Goal: Task Accomplishment & Management: Manage account settings

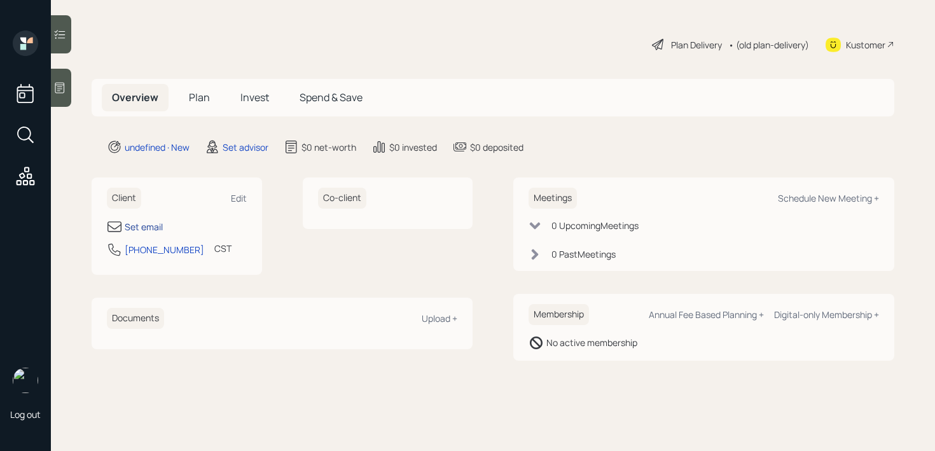
click at [150, 225] on div "Set email" at bounding box center [144, 226] width 38 height 13
select select "America/[GEOGRAPHIC_DATA]"
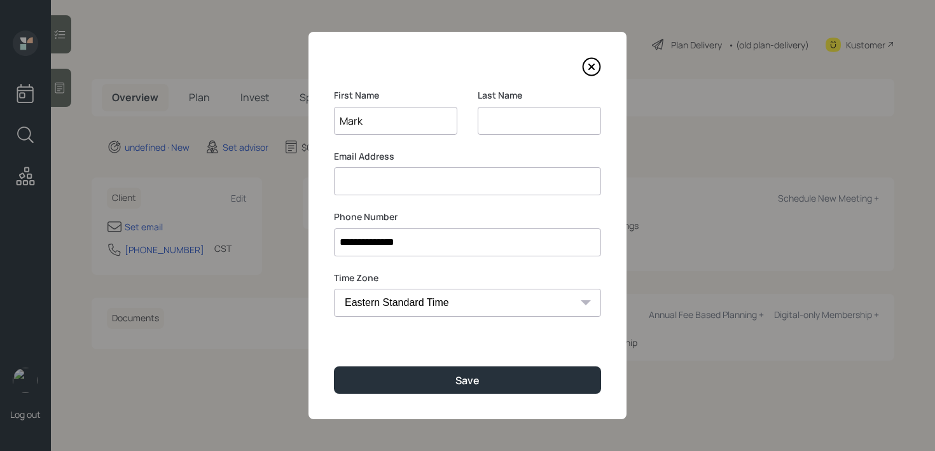
type input "Mark"
type input "[PERSON_NAME]"
click at [386, 176] on input at bounding box center [467, 181] width 267 height 28
type input "[EMAIL_ADDRESS][DOMAIN_NAME]"
click at [458, 361] on div "**********" at bounding box center [468, 225] width 318 height 387
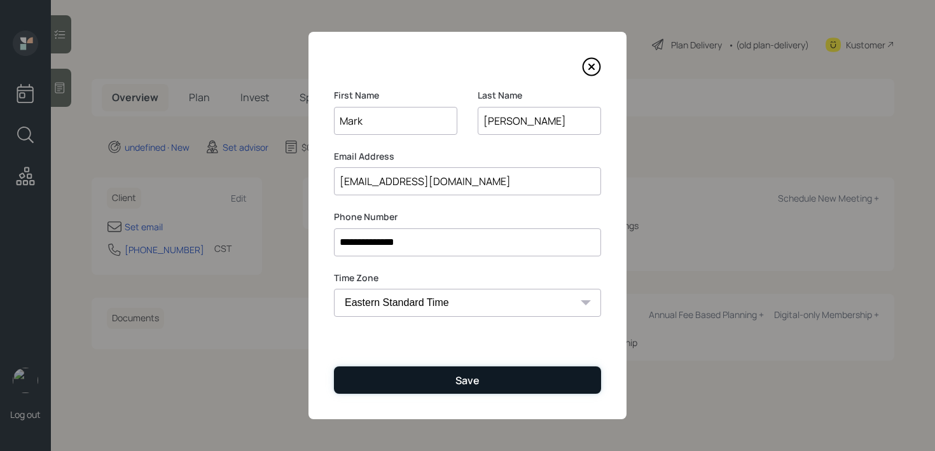
click at [458, 377] on div "Save" at bounding box center [468, 380] width 24 height 14
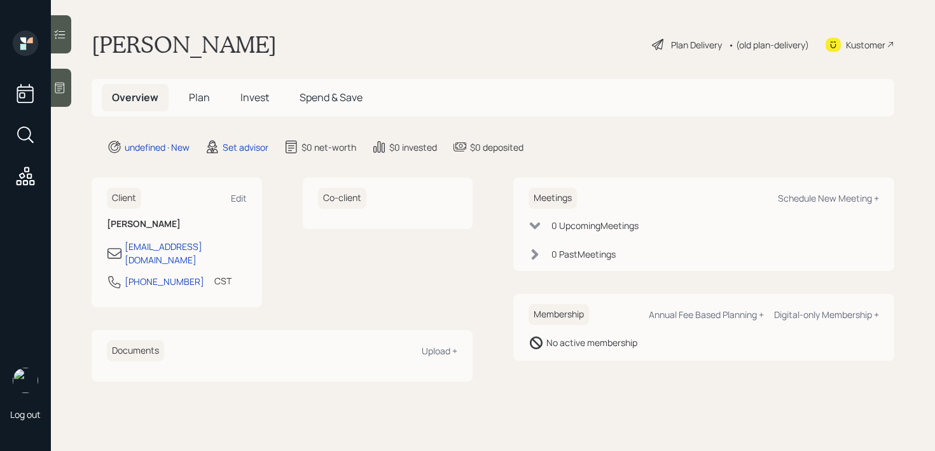
click at [52, 78] on div at bounding box center [61, 88] width 20 height 38
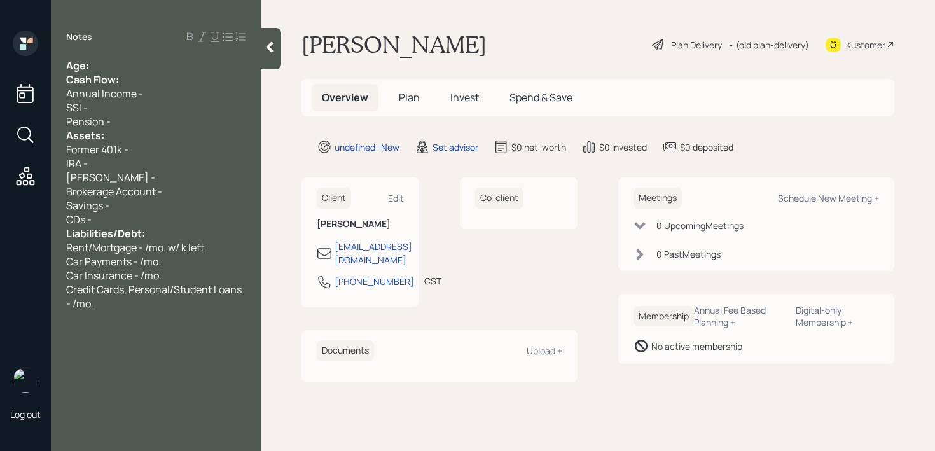
click at [153, 60] on div "Age:" at bounding box center [155, 66] width 179 height 14
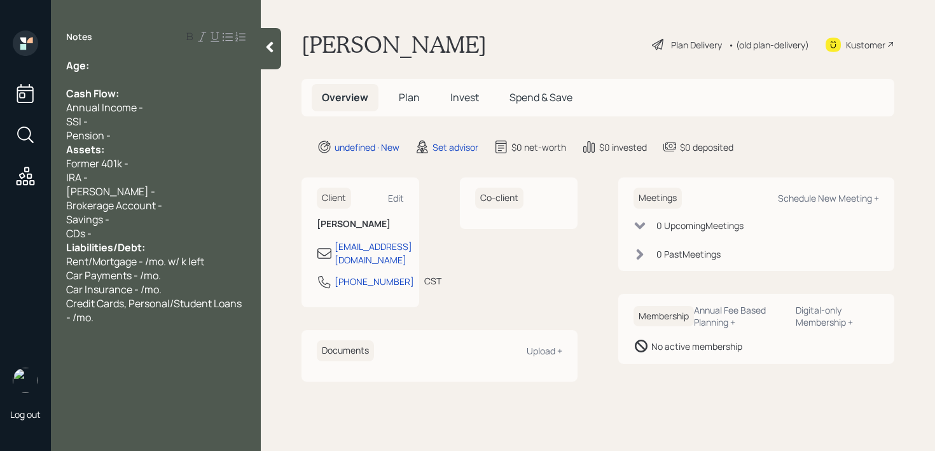
click at [165, 130] on div "Pension -" at bounding box center [155, 136] width 179 height 14
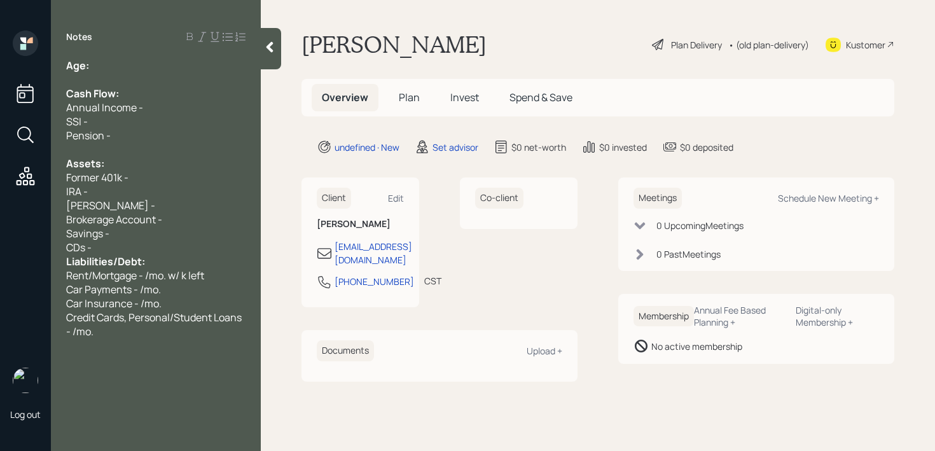
click at [140, 209] on div "[PERSON_NAME] -" at bounding box center [155, 206] width 179 height 14
click at [157, 249] on div "CDs -" at bounding box center [155, 248] width 179 height 14
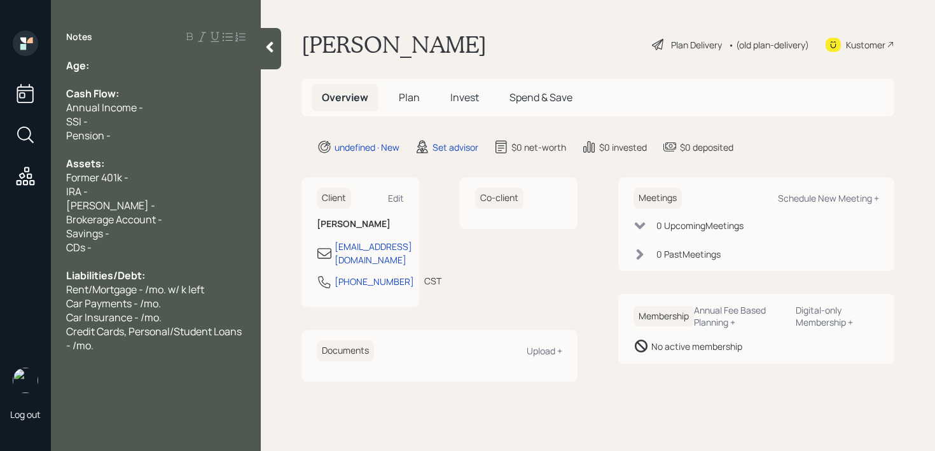
click at [186, 69] on div "Age:" at bounding box center [155, 66] width 179 height 14
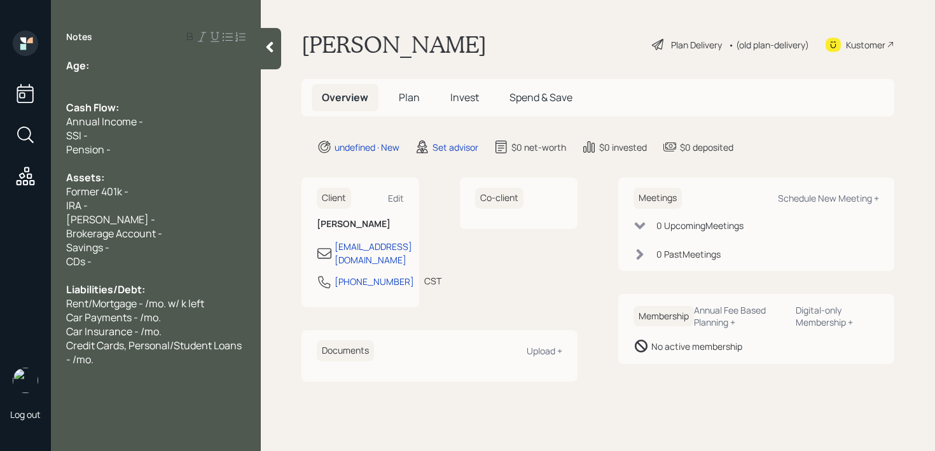
click at [181, 61] on div "Age:" at bounding box center [155, 66] width 179 height 14
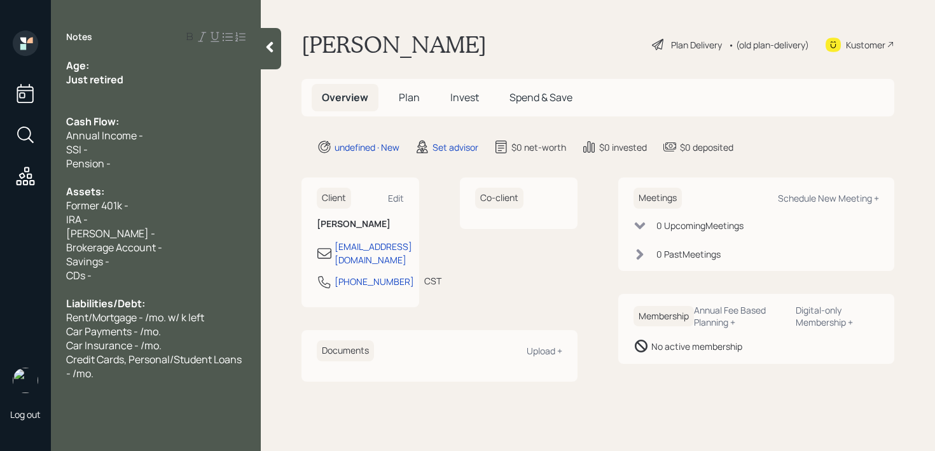
click at [171, 59] on div "Age:" at bounding box center [155, 66] width 179 height 14
drag, startPoint x: 145, startPoint y: 84, endPoint x: 0, endPoint y: 76, distance: 145.3
click at [0, 76] on div "Log out Notes Age: [DEMOGRAPHIC_DATA] Just retired Cash Flow: Annual Income - S…" at bounding box center [467, 225] width 935 height 451
click at [102, 68] on div "Age: [DEMOGRAPHIC_DATA]" at bounding box center [155, 66] width 179 height 14
click at [97, 68] on div "Age: [DEMOGRAPHIC_DATA]" at bounding box center [155, 66] width 179 height 14
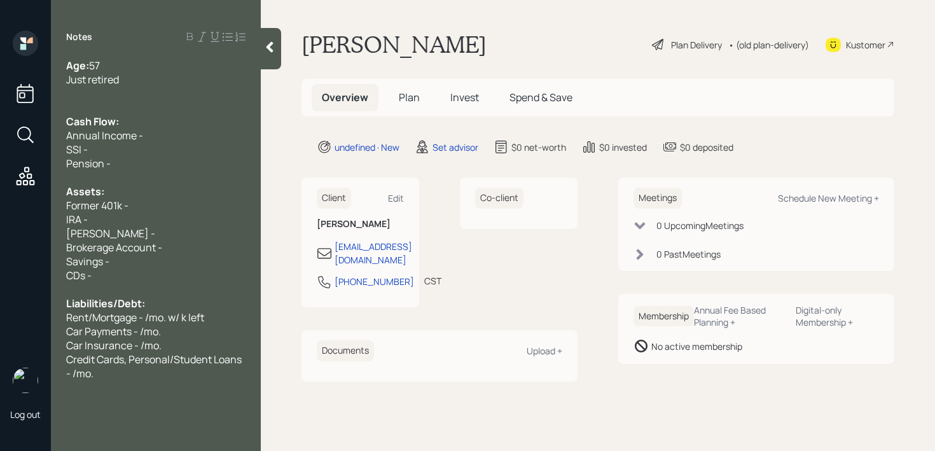
click at [218, 97] on div at bounding box center [155, 94] width 179 height 14
click at [145, 80] on div "Just retired" at bounding box center [155, 80] width 179 height 14
click at [149, 80] on div "Just retired" at bounding box center [155, 80] width 179 height 14
click at [140, 92] on div at bounding box center [155, 94] width 179 height 14
click at [140, 106] on div at bounding box center [155, 108] width 179 height 14
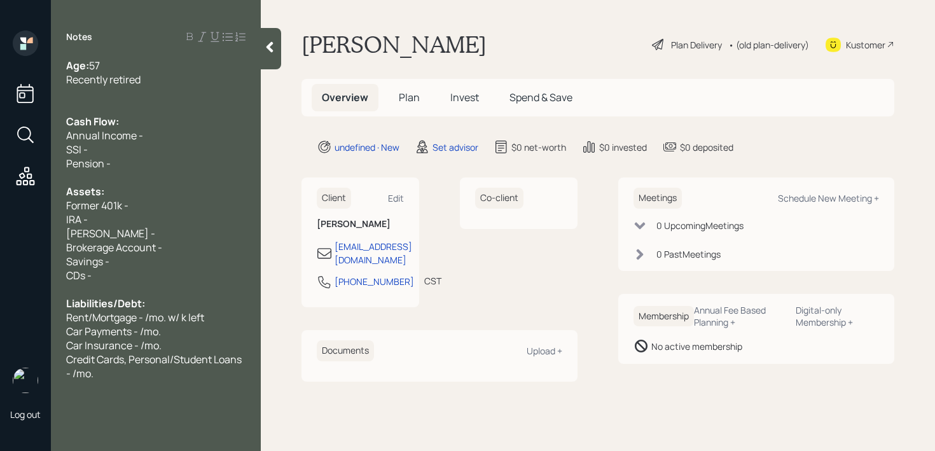
click at [140, 109] on div at bounding box center [155, 108] width 179 height 14
click at [142, 134] on div "Annual Income -" at bounding box center [155, 136] width 179 height 14
click at [145, 134] on div "Annual Income -" at bounding box center [155, 136] width 179 height 14
click at [153, 191] on div "Assets:" at bounding box center [155, 192] width 179 height 14
click at [153, 200] on div "Former 401k -" at bounding box center [155, 206] width 179 height 14
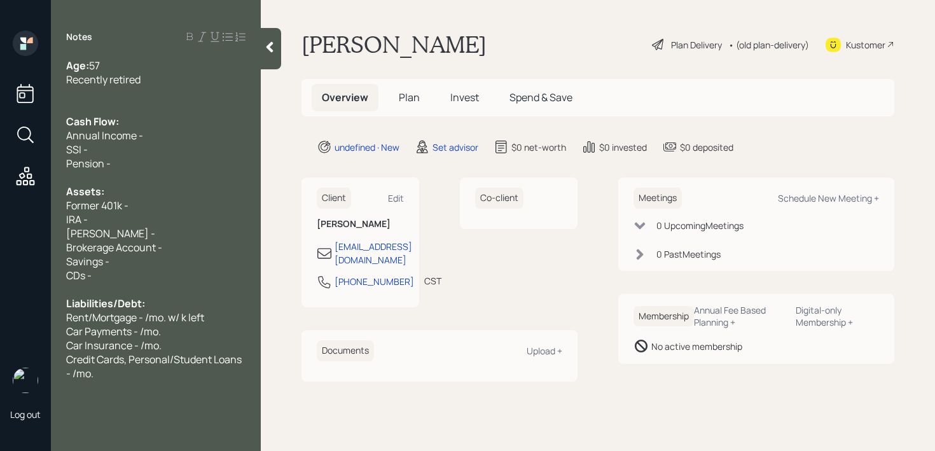
click at [102, 228] on span "[PERSON_NAME] -" at bounding box center [110, 234] width 89 height 14
click at [116, 228] on div "[PERSON_NAME] -" at bounding box center [155, 234] width 179 height 14
click at [123, 228] on div "[PERSON_NAME] -" at bounding box center [155, 234] width 179 height 14
click at [100, 225] on div "IRA -" at bounding box center [155, 220] width 179 height 14
click at [149, 216] on div "Fidelity IRA -" at bounding box center [155, 220] width 179 height 14
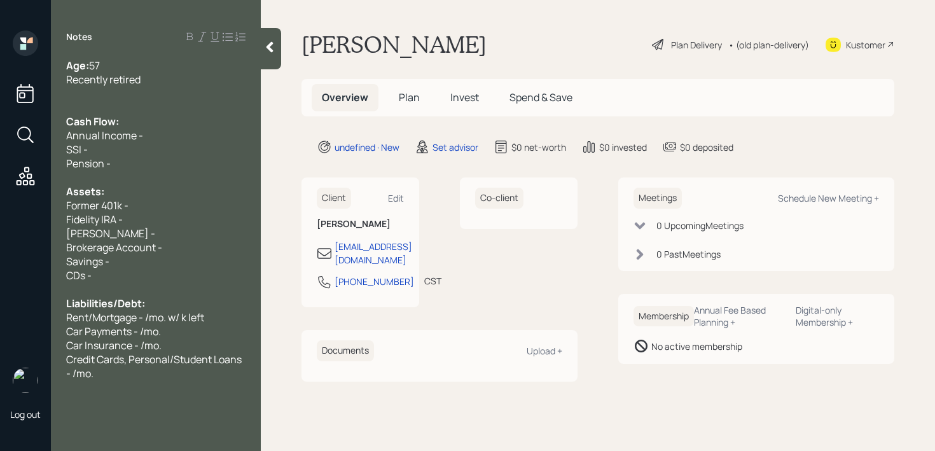
click at [170, 78] on div "Recently retired" at bounding box center [155, 80] width 179 height 14
click at [170, 94] on div at bounding box center [155, 94] width 179 height 14
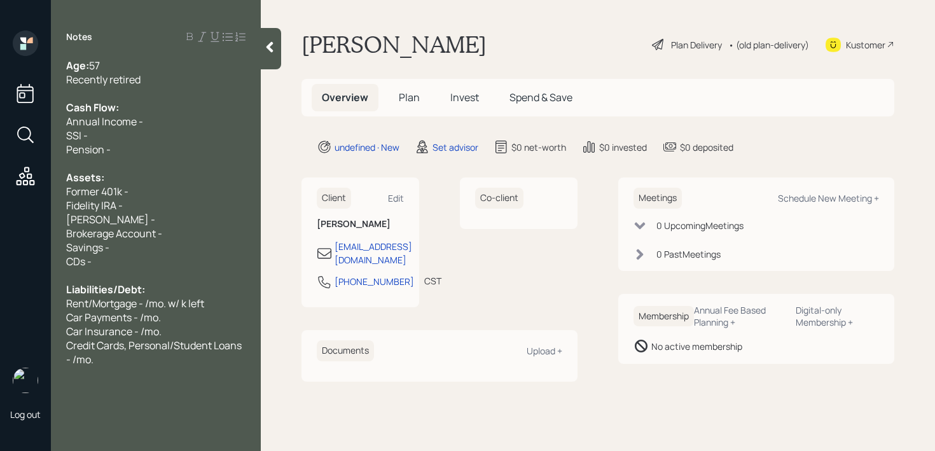
drag, startPoint x: 139, startPoint y: 192, endPoint x: 0, endPoint y: 192, distance: 139.3
click at [0, 192] on div "Log out Notes Age: [DEMOGRAPHIC_DATA] Recently retired Cash Flow: Annual Income…" at bounding box center [467, 225] width 935 height 451
click at [111, 147] on div "Pension -" at bounding box center [155, 150] width 179 height 14
click at [189, 193] on div "457 DCP - k" at bounding box center [155, 192] width 179 height 14
click at [149, 213] on div "[PERSON_NAME] -" at bounding box center [155, 220] width 179 height 14
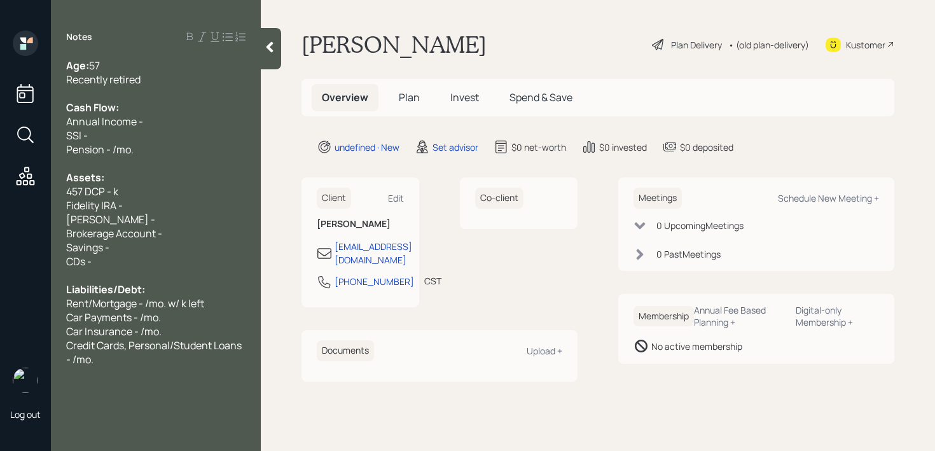
click at [154, 201] on div "Fidelity IRA -" at bounding box center [155, 206] width 179 height 14
click at [154, 176] on div "Assets:" at bounding box center [155, 178] width 179 height 14
click at [151, 196] on div "457 DCP - k" at bounding box center [155, 192] width 179 height 14
click at [151, 206] on div "Fidelity IRA -" at bounding box center [155, 206] width 179 height 14
click at [126, 215] on div "[PERSON_NAME] -" at bounding box center [155, 220] width 179 height 14
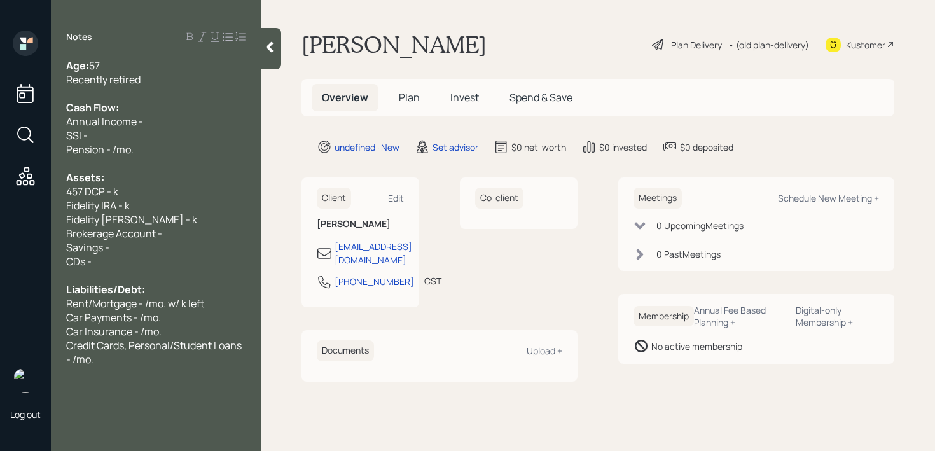
click at [140, 208] on div "Fidelity IRA - k" at bounding box center [155, 206] width 179 height 14
click at [111, 202] on span "Fidelity IRA - k" at bounding box center [98, 206] width 64 height 14
click at [115, 201] on span "Fidelity IRA - k" at bounding box center [98, 206] width 64 height 14
click at [160, 200] on div "Fidelity IRA - 150k" at bounding box center [155, 206] width 179 height 14
drag, startPoint x: 150, startPoint y: 220, endPoint x: 334, endPoint y: 6, distance: 281.9
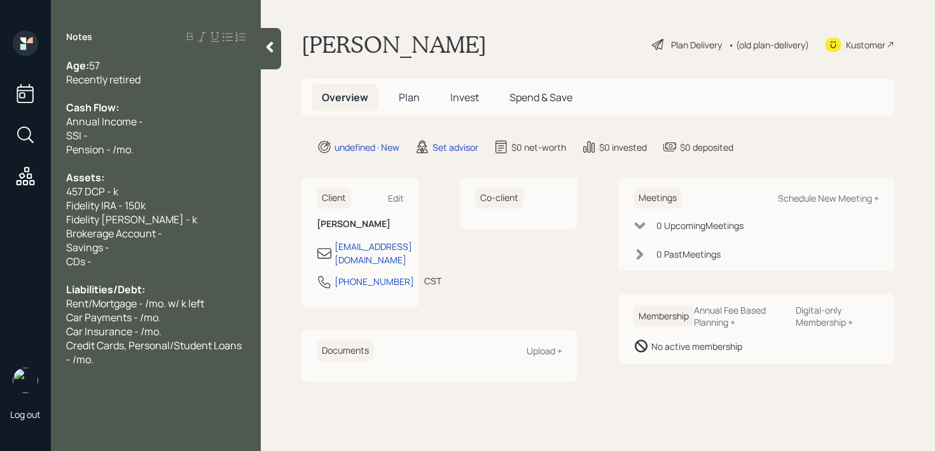
click at [150, 220] on span "Fidelity [PERSON_NAME] - k" at bounding box center [131, 220] width 131 height 14
click at [192, 234] on div "Brokerage Account -" at bounding box center [155, 234] width 179 height 14
click at [202, 227] on div "Brokerage Account -" at bounding box center [155, 234] width 179 height 14
click at [201, 230] on div "Brokerage Account -" at bounding box center [155, 234] width 179 height 14
drag, startPoint x: 210, startPoint y: 230, endPoint x: 119, endPoint y: 230, distance: 91.0
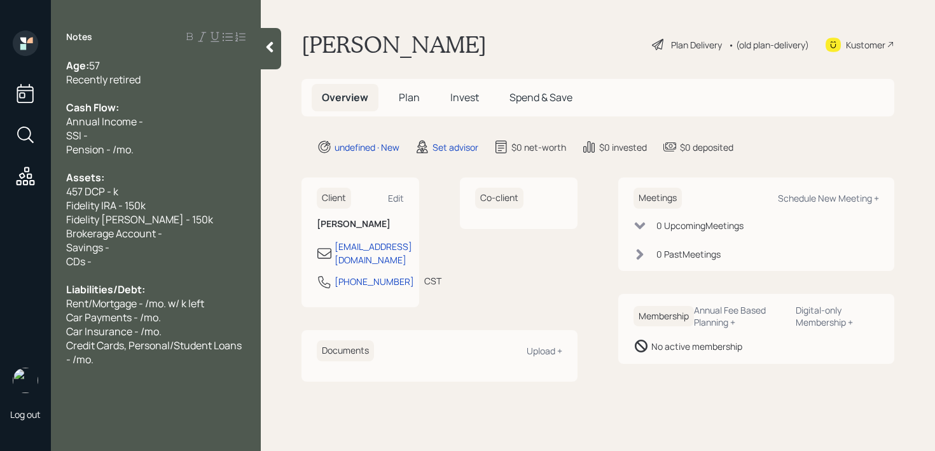
click at [151, 230] on div "Brokerage Account -" at bounding box center [155, 234] width 179 height 14
click at [204, 248] on div "Savings -" at bounding box center [155, 248] width 179 height 14
click at [210, 237] on div "Brokerage Account -" at bounding box center [155, 234] width 179 height 14
drag, startPoint x: 210, startPoint y: 237, endPoint x: 0, endPoint y: 237, distance: 210.0
click at [0, 237] on div "Log out Notes Age: [DEMOGRAPHIC_DATA] Recently retired Cash Flow: Annual Income…" at bounding box center [467, 225] width 935 height 451
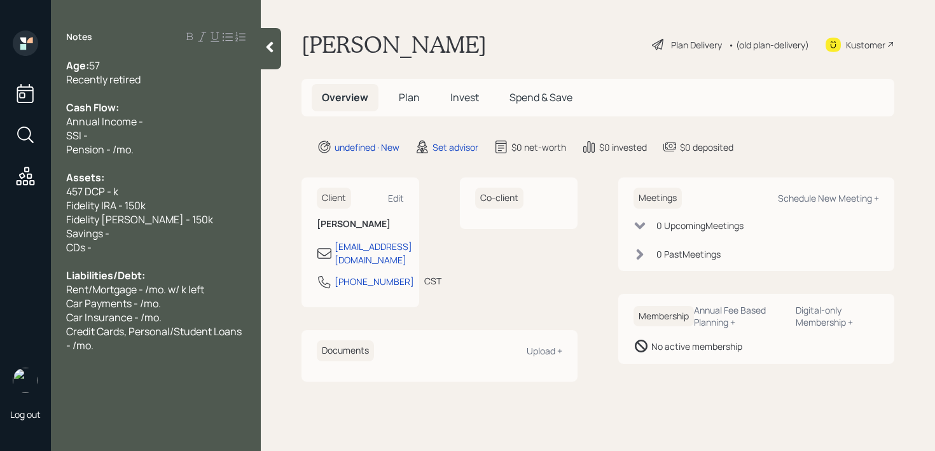
click at [162, 239] on div "Savings -" at bounding box center [155, 234] width 179 height 14
click at [117, 144] on span "Pension - /mo." at bounding box center [99, 150] width 67 height 14
click at [120, 137] on div "SSI -" at bounding box center [155, 136] width 179 height 14
click at [111, 238] on span "Savings - k" at bounding box center [91, 234] width 50 height 14
drag, startPoint x: 95, startPoint y: 134, endPoint x: 65, endPoint y: 122, distance: 33.1
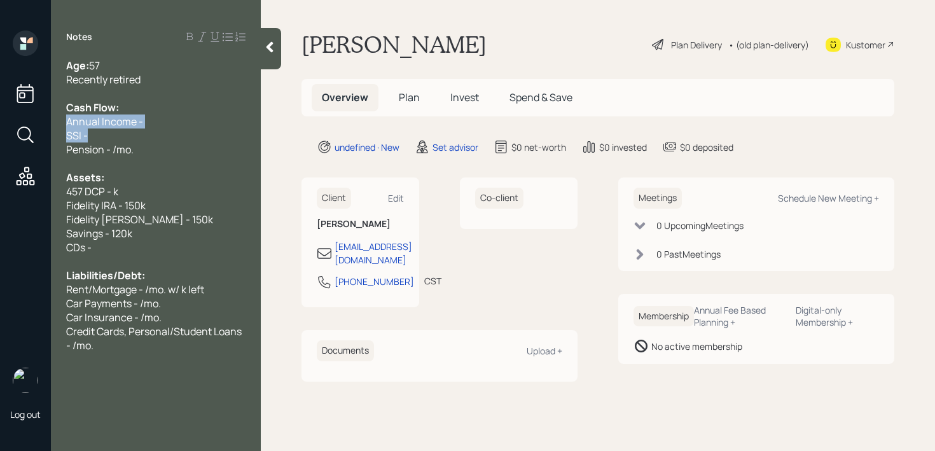
click at [65, 122] on div "Age: [DEMOGRAPHIC_DATA] Recently retired Cash Flow: Annual Income - SSI - Pensi…" at bounding box center [156, 206] width 210 height 294
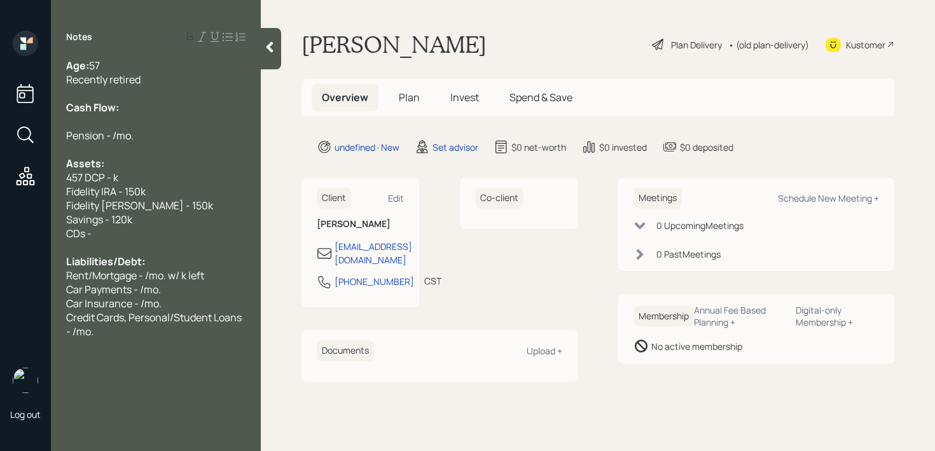
click at [163, 79] on div "Recently retired" at bounding box center [155, 80] width 179 height 14
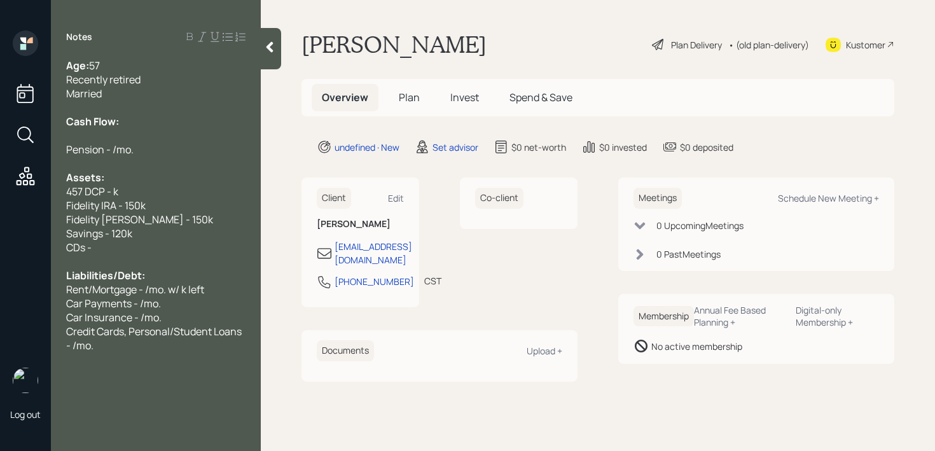
click at [114, 148] on span "Pension - /mo." at bounding box center [99, 150] width 67 height 14
click at [199, 139] on div at bounding box center [155, 136] width 179 height 14
click at [200, 144] on div "Pension - 4.5k/mo." at bounding box center [155, 150] width 179 height 14
drag, startPoint x: 130, startPoint y: 246, endPoint x: 31, endPoint y: 246, distance: 99.3
click at [31, 246] on div "Log out Notes Age: [DEMOGRAPHIC_DATA] Recently retired Married Cash Flow: Pensi…" at bounding box center [467, 225] width 935 height 451
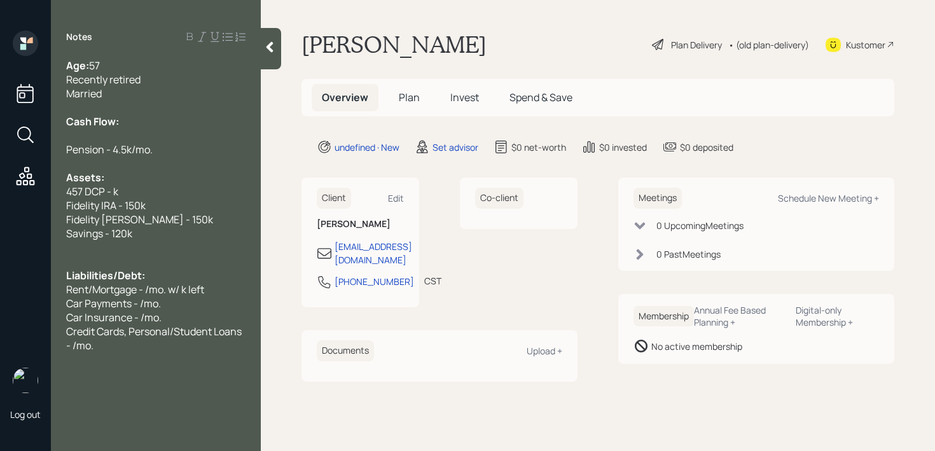
click at [211, 152] on div "Pension - 4.5k/mo." at bounding box center [155, 150] width 179 height 14
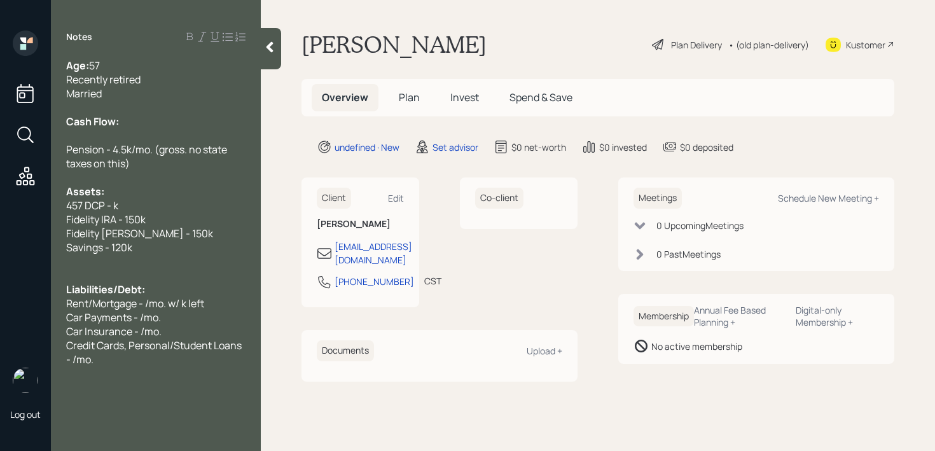
click at [163, 332] on div "Car Insurance - /mo." at bounding box center [155, 331] width 179 height 14
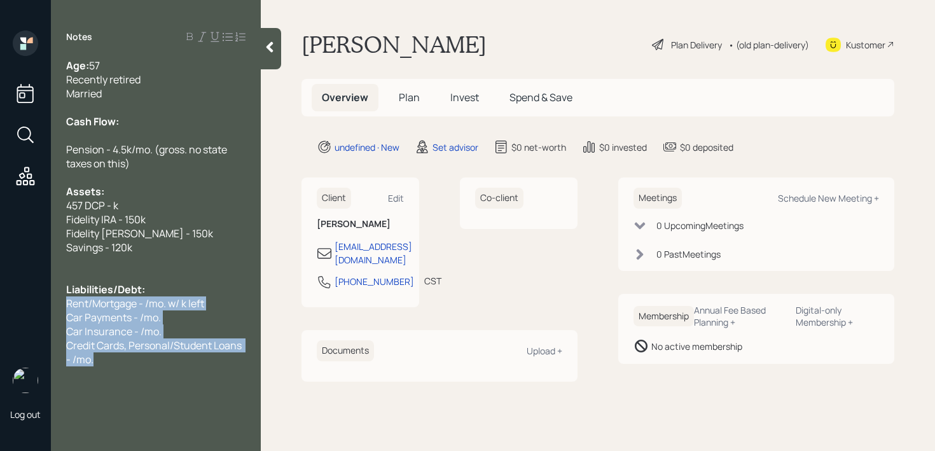
drag, startPoint x: 129, startPoint y: 360, endPoint x: 57, endPoint y: 309, distance: 87.6
click at [57, 309] on div "Age: [DEMOGRAPHIC_DATA] Recently retired Married Cash Flow: Pension - 4.5k/mo. …" at bounding box center [156, 213] width 210 height 308
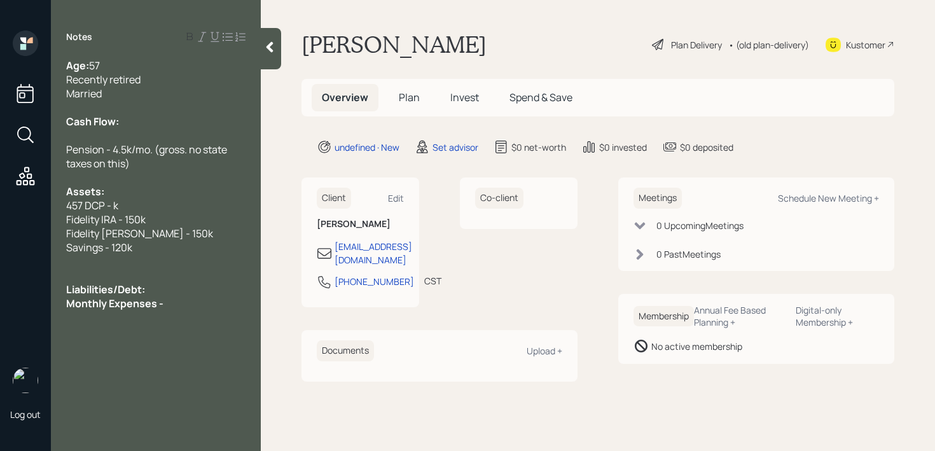
drag, startPoint x: 171, startPoint y: 300, endPoint x: 27, endPoint y: 300, distance: 144.4
click at [27, 300] on div "Log out Notes Age: [DEMOGRAPHIC_DATA] Recently retired Married Cash Flow: Pensi…" at bounding box center [467, 225] width 935 height 451
click at [226, 308] on div "Monthly Expenses -" at bounding box center [155, 303] width 179 height 14
click at [208, 347] on div "Notes Age: [DEMOGRAPHIC_DATA] Recently retired Married Cash Flow: Pension - 4.5…" at bounding box center [156, 233] width 210 height 405
click at [202, 276] on div at bounding box center [155, 275] width 179 height 14
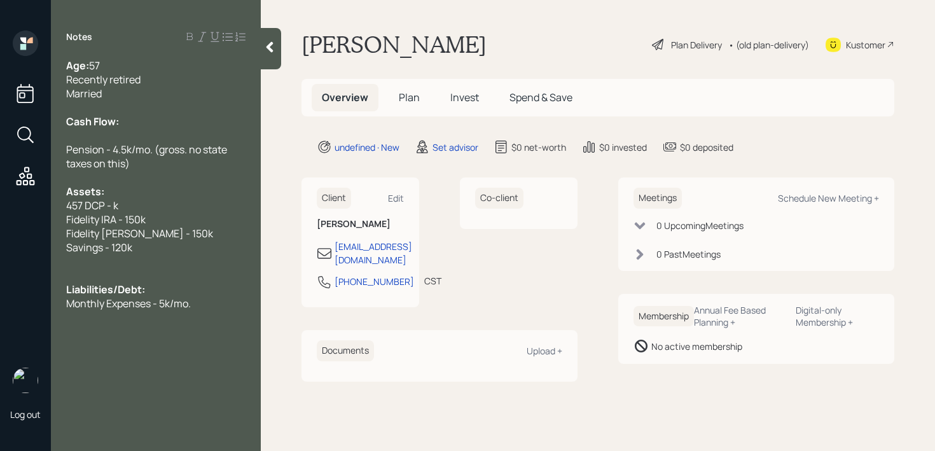
click at [197, 164] on div "Pension - 4.5k/mo. (gross. no state taxes on this)" at bounding box center [155, 157] width 179 height 28
click at [143, 138] on div at bounding box center [155, 136] width 179 height 14
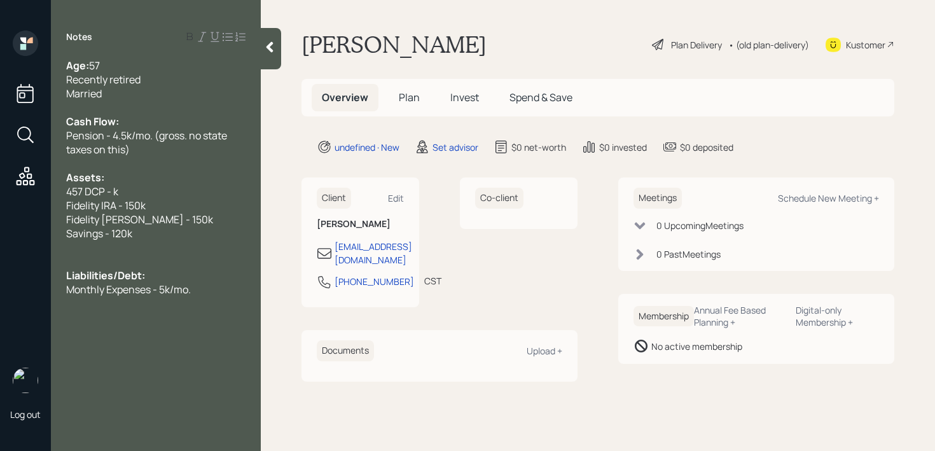
click at [202, 287] on div "Monthly Expenses - 5k/mo." at bounding box center [155, 289] width 179 height 14
click at [198, 92] on div "Married" at bounding box center [155, 94] width 179 height 14
click at [116, 95] on span "Married w/ yr old wife" at bounding box center [114, 94] width 97 height 14
click at [174, 342] on div "Would like to hear our opinion on whether or not they're on track for retirement" at bounding box center [155, 331] width 179 height 42
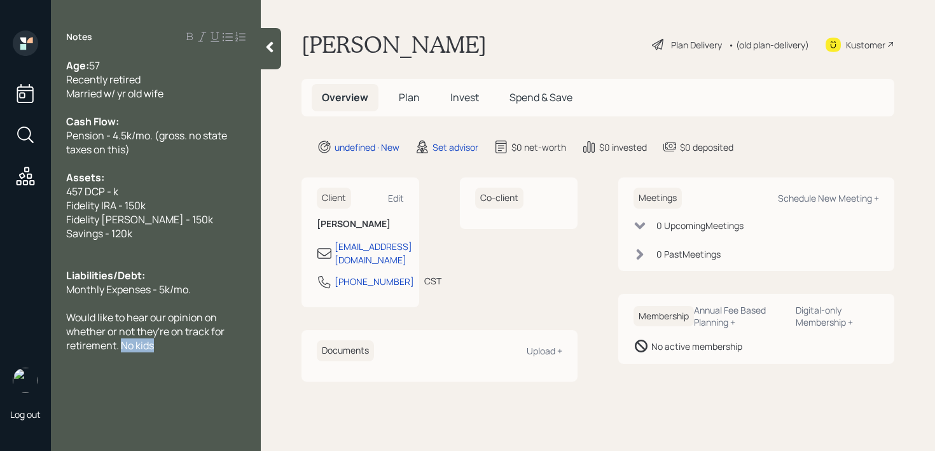
drag, startPoint x: 171, startPoint y: 349, endPoint x: 120, endPoint y: 349, distance: 50.3
click at [120, 349] on div "Would like to hear our opinion on whether or not they're on track for retiremen…" at bounding box center [155, 331] width 179 height 42
copy span "No kids"
click at [151, 226] on span "Fidelity [PERSON_NAME] - 150k" at bounding box center [139, 220] width 147 height 14
click at [149, 229] on div "Savings - 120k" at bounding box center [155, 234] width 179 height 14
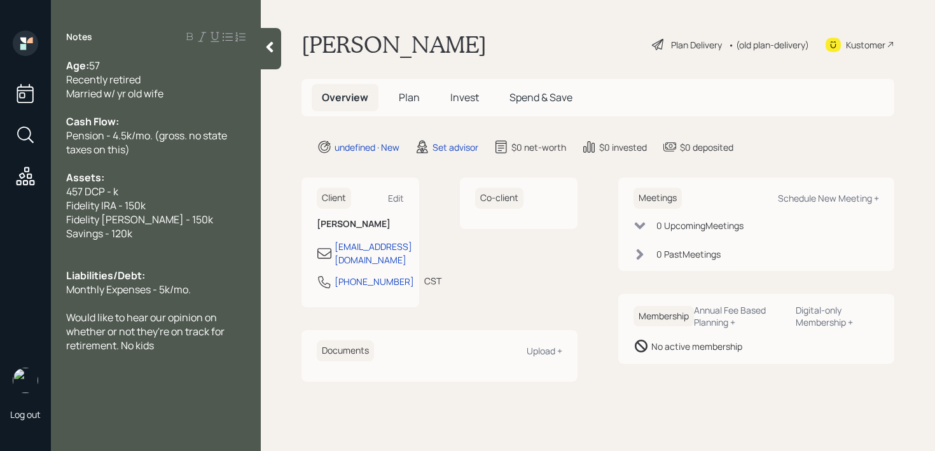
click at [155, 338] on span "Would like to hear our opinion on whether or not they're on track for retiremen…" at bounding box center [146, 331] width 160 height 42
drag, startPoint x: 156, startPoint y: 344, endPoint x: 123, endPoint y: 345, distance: 32.5
click at [123, 345] on div "Would like to hear our opinion on whether or not they're on track for retiremen…" at bounding box center [155, 331] width 179 height 42
copy span "No kids"
click at [116, 363] on div at bounding box center [155, 359] width 179 height 14
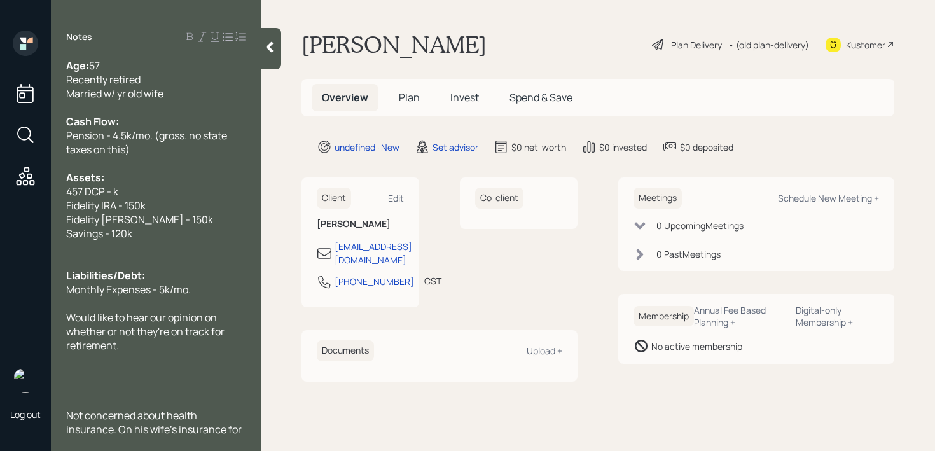
click at [174, 102] on div at bounding box center [155, 108] width 179 height 14
click at [118, 95] on span "Married w/ yr old wife" at bounding box center [114, 94] width 97 height 14
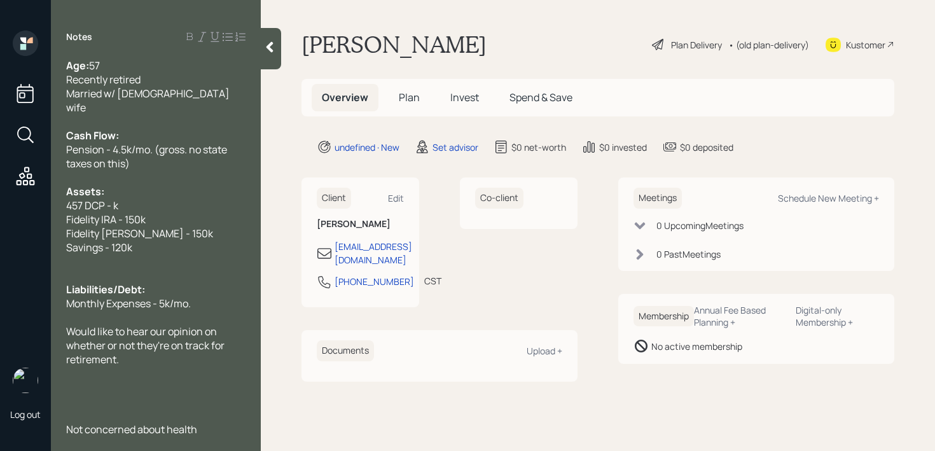
click at [193, 94] on div "Married w/ [DEMOGRAPHIC_DATA] wife" at bounding box center [155, 101] width 179 height 28
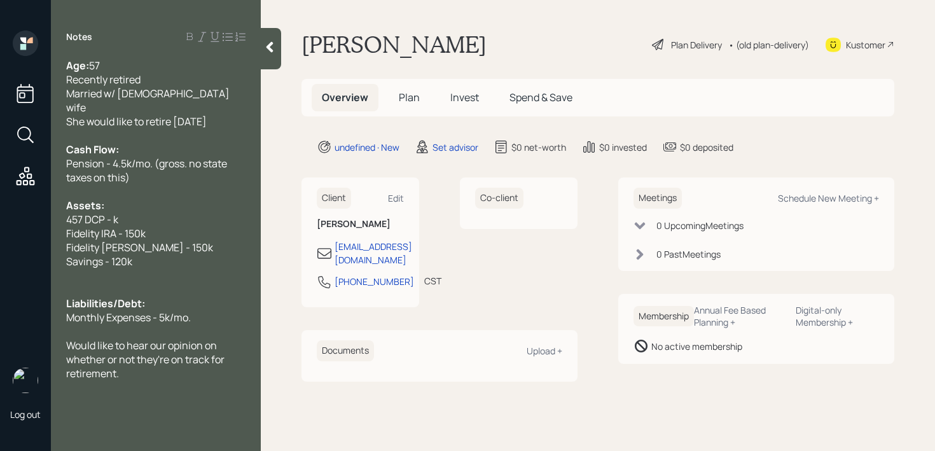
click at [193, 76] on div "Recently retired" at bounding box center [155, 80] width 179 height 14
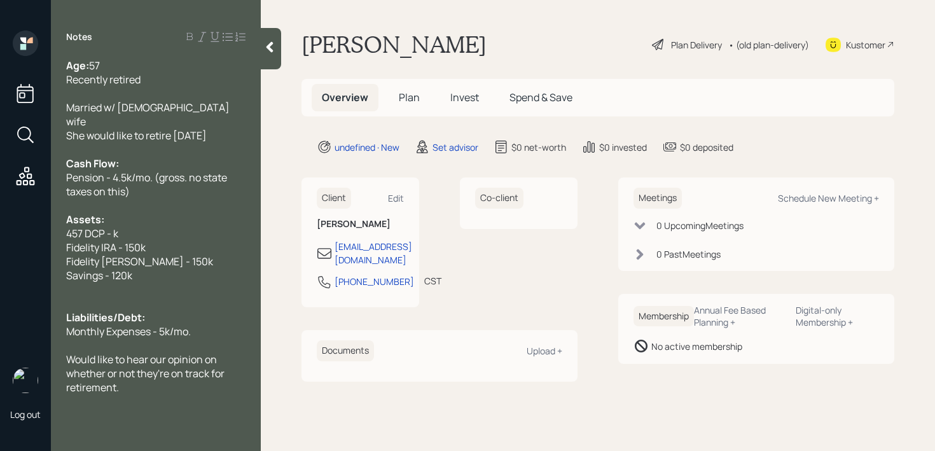
scroll to position [42, 0]
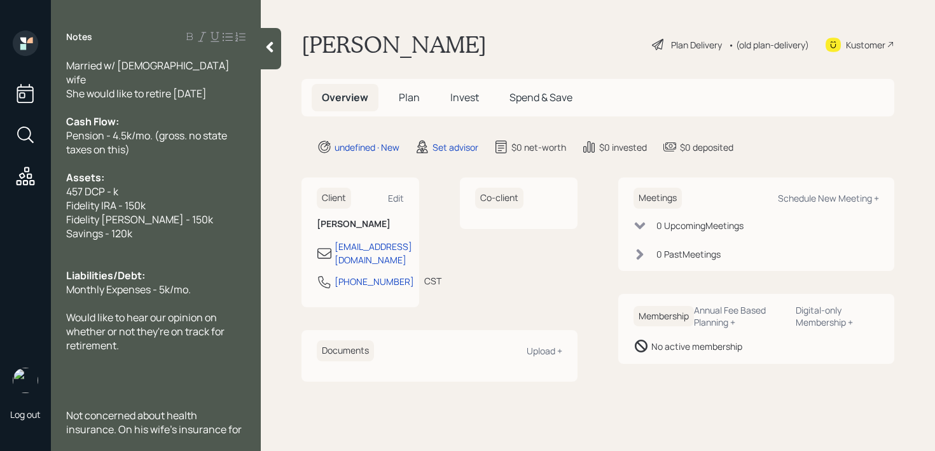
click at [269, 58] on div at bounding box center [271, 48] width 20 height 41
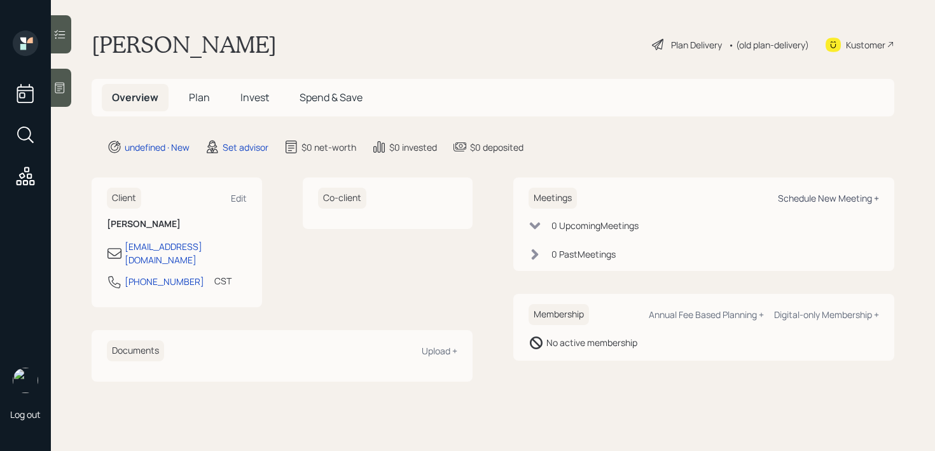
click at [794, 195] on div "Schedule New Meeting +" at bounding box center [828, 198] width 101 height 12
select select "round-[PERSON_NAME]"
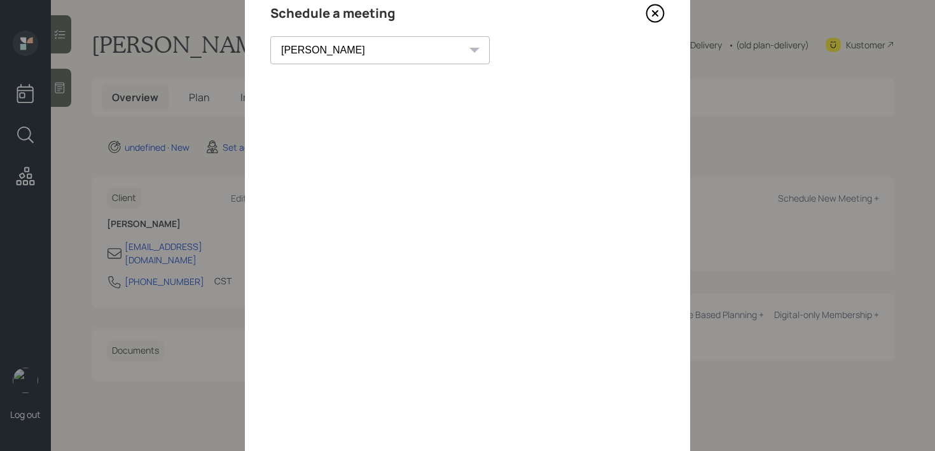
scroll to position [48, 0]
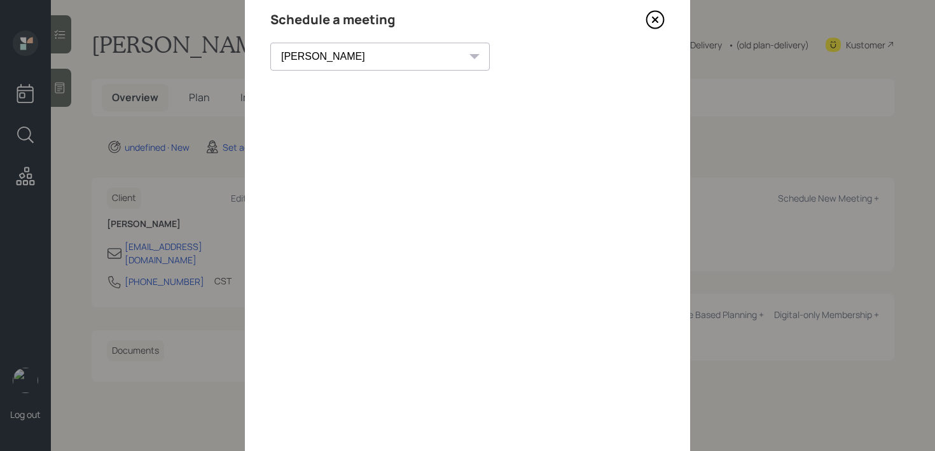
click at [655, 24] on icon at bounding box center [655, 19] width 19 height 19
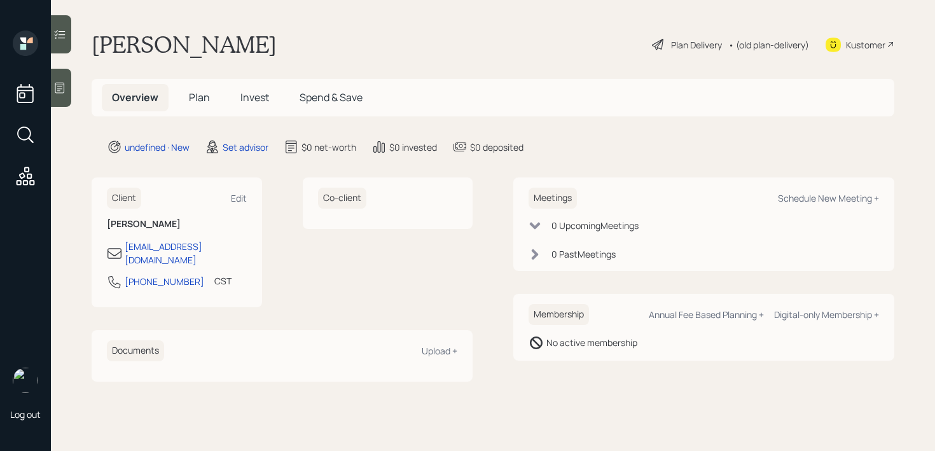
click at [57, 104] on div at bounding box center [61, 88] width 20 height 38
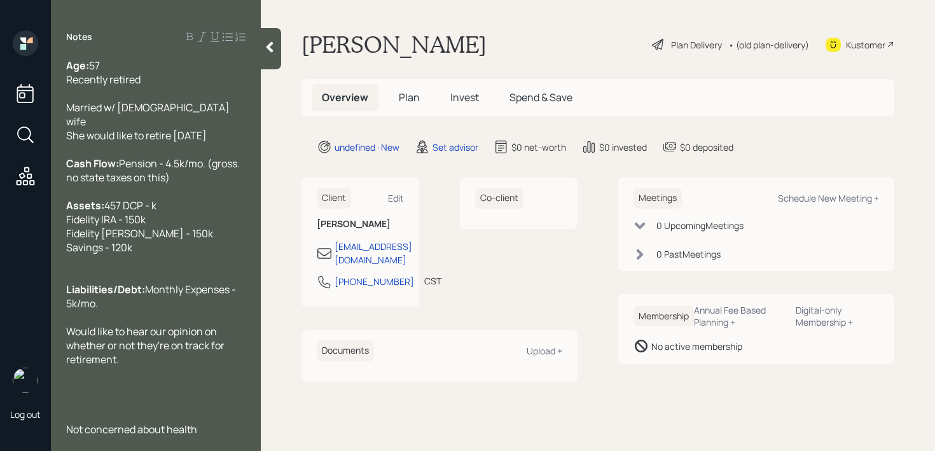
scroll to position [42, 0]
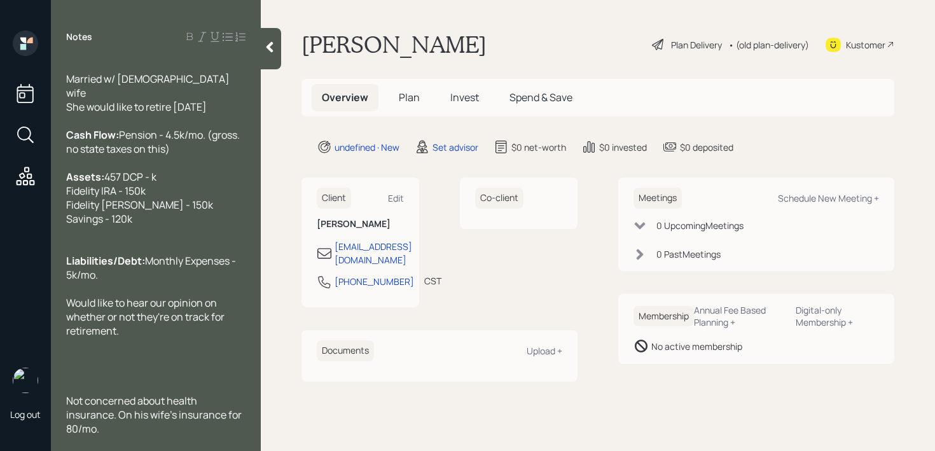
click at [853, 45] on div "Kustomer" at bounding box center [865, 44] width 39 height 13
click at [158, 369] on div at bounding box center [155, 373] width 179 height 14
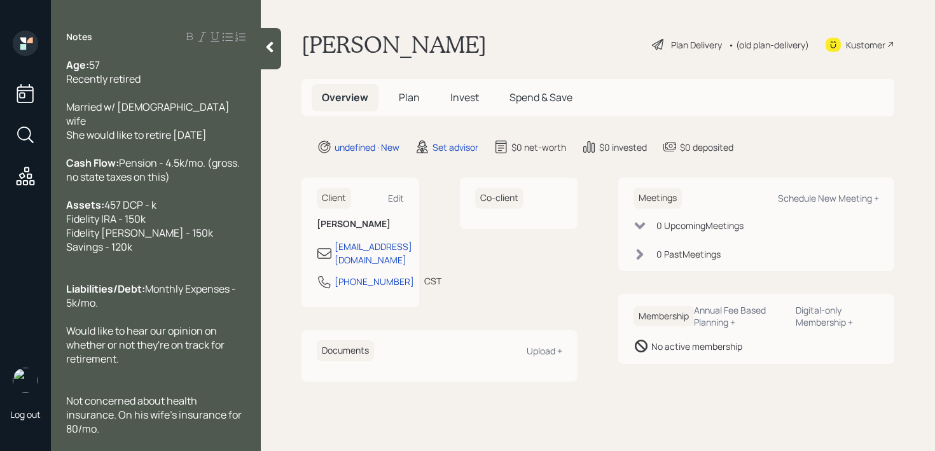
scroll to position [14, 0]
click at [150, 433] on div "Not concerned about health insurance. On his wife's insurance for 80/mo." at bounding box center [155, 415] width 179 height 42
click at [176, 365] on div "Would like to hear our opinion on whether or not they're on track for retiremen…" at bounding box center [155, 345] width 179 height 42
click at [166, 384] on div at bounding box center [155, 387] width 179 height 14
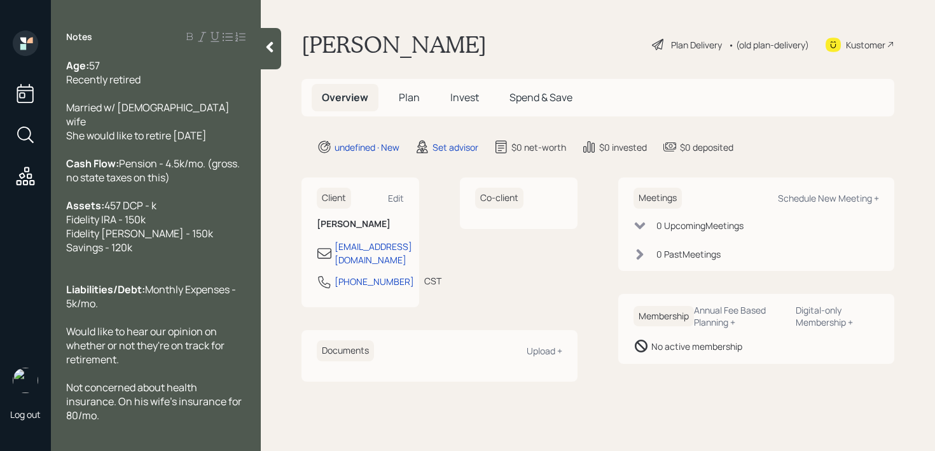
click at [136, 359] on span "Would like to hear our opinion on whether or not they're on track for retiremen…" at bounding box center [146, 345] width 160 height 42
click at [197, 366] on div "Would like to hear our opinion on whether or not they're on track for retiremen…" at bounding box center [155, 345] width 179 height 42
